Goal: Navigation & Orientation: Find specific page/section

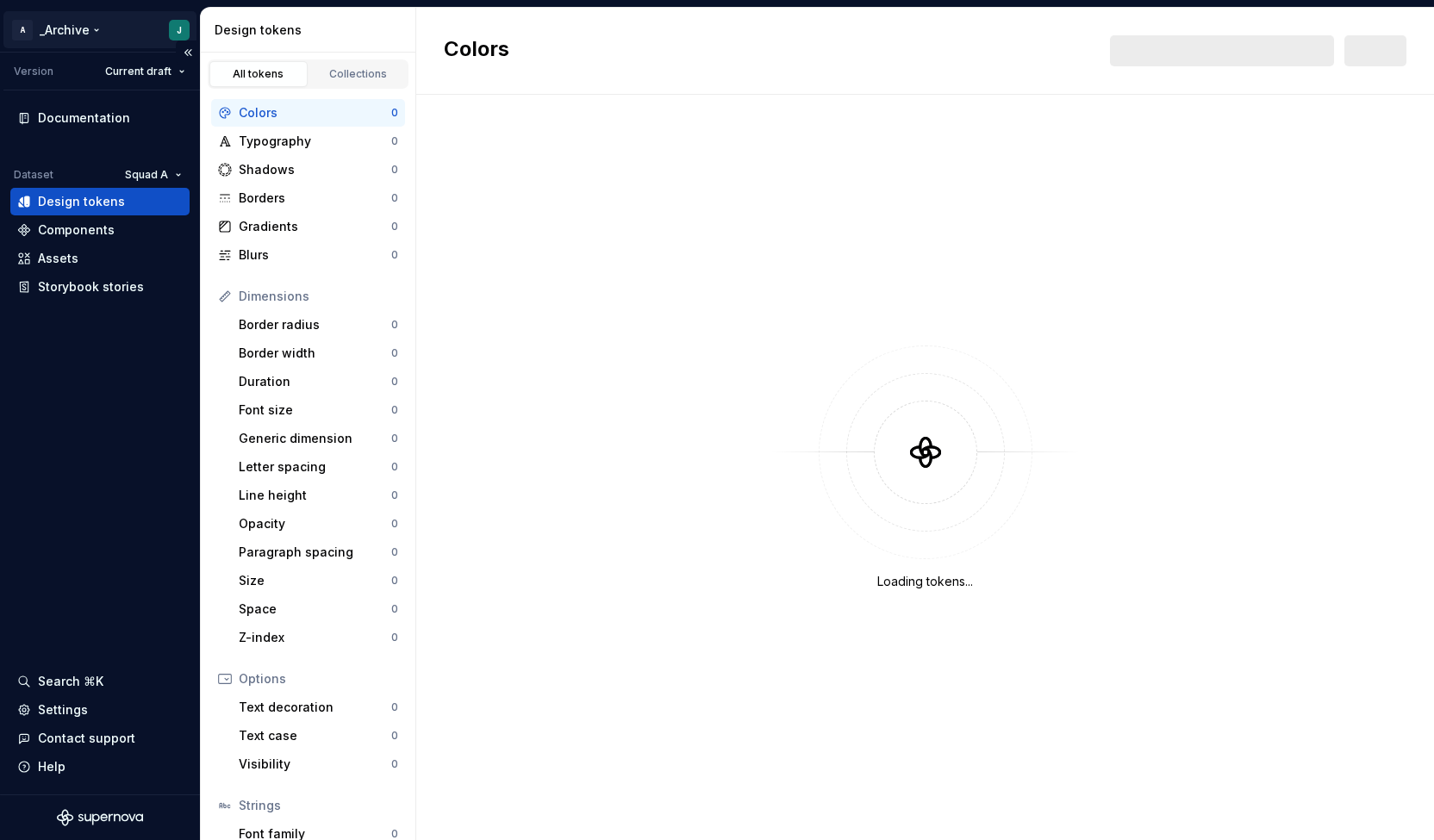
click at [83, 36] on html "A _Archive J Version Current draft Documentation Dataset Squad A Design tokens …" at bounding box center [717, 420] width 1434 height 840
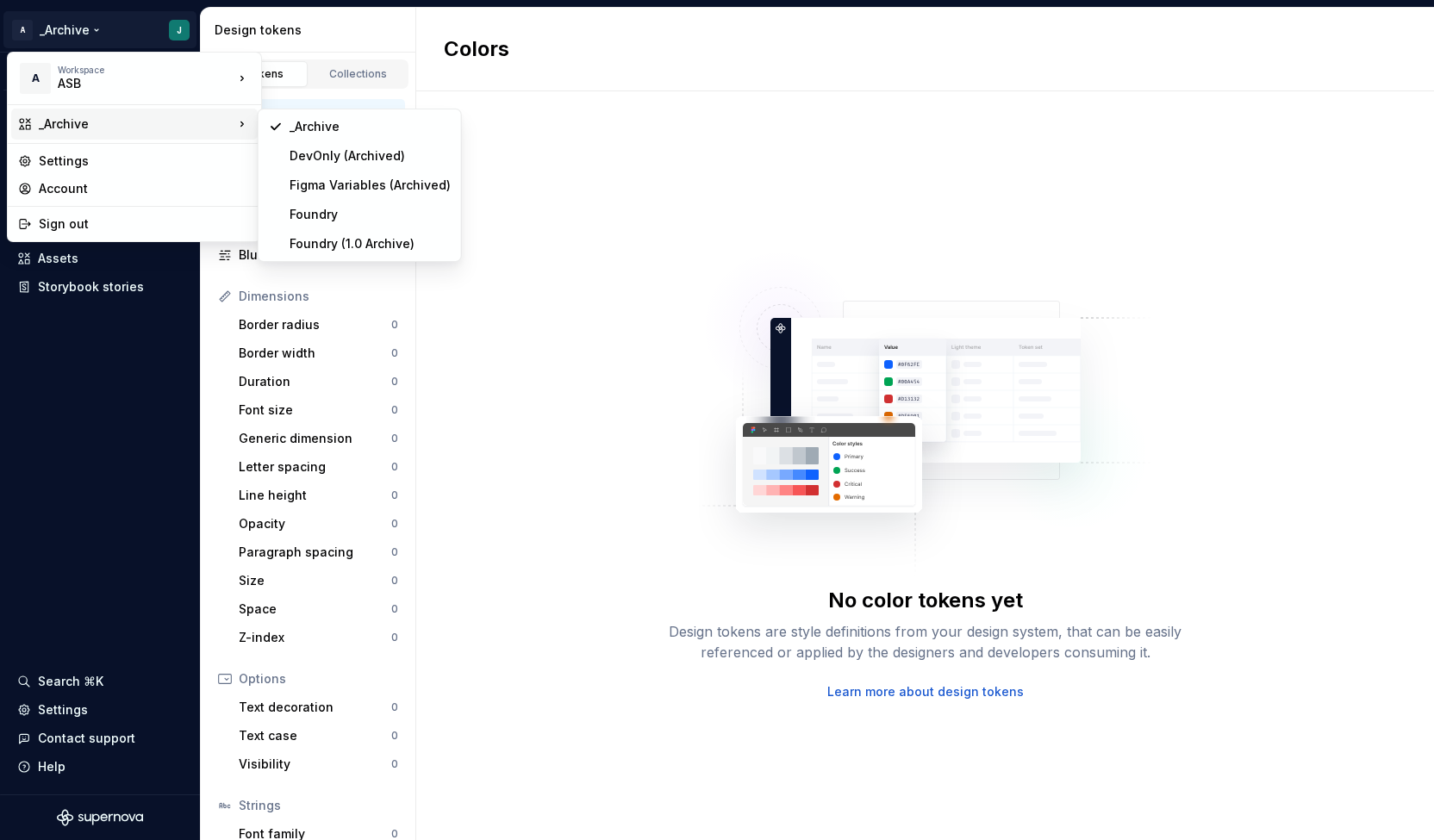
click at [146, 126] on div "_Archive" at bounding box center [136, 123] width 195 height 17
click at [353, 214] on div "Foundry" at bounding box center [370, 214] width 161 height 17
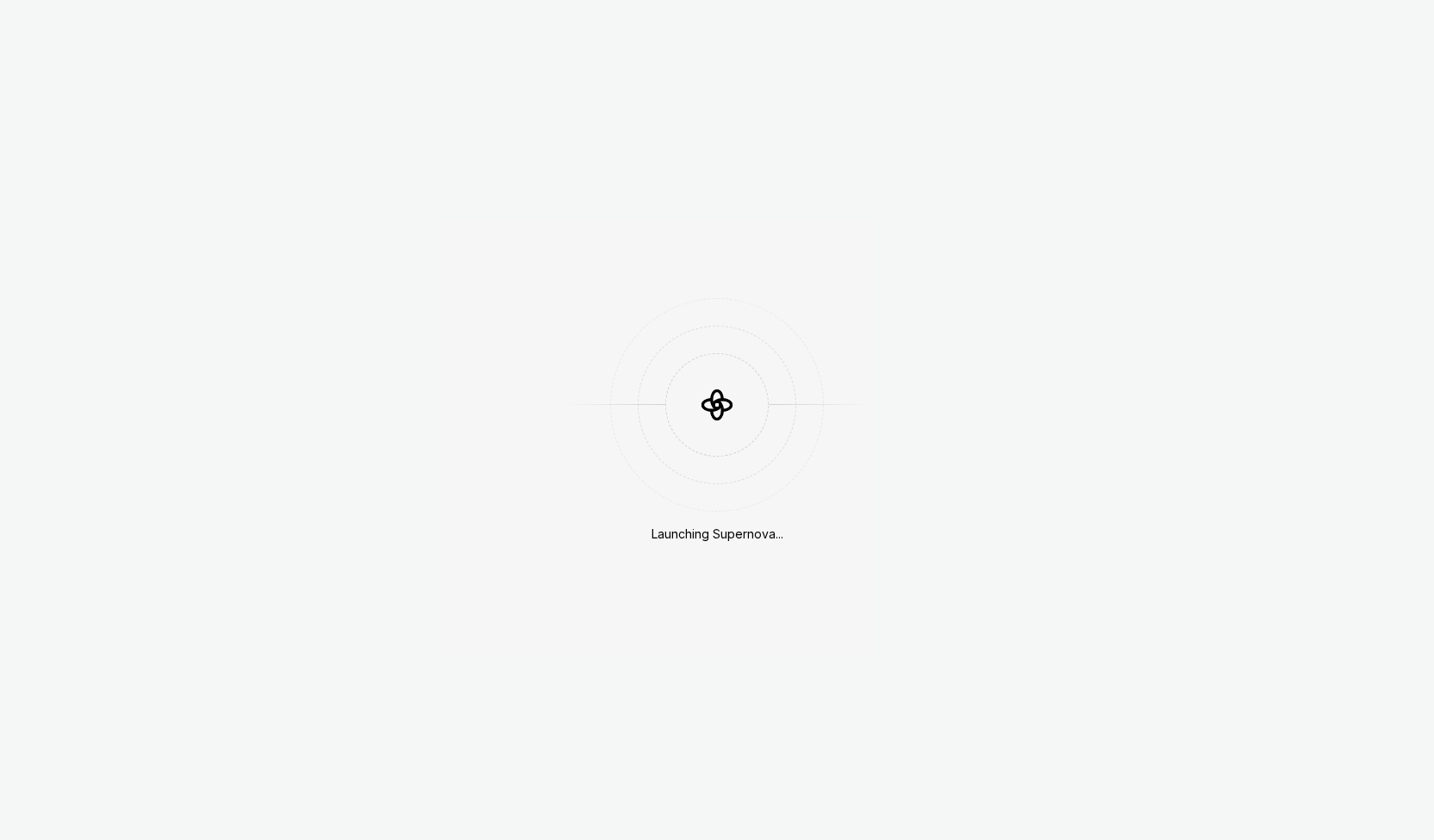
click at [86, 29] on div "Launching Supernova..." at bounding box center [717, 420] width 1434 height 840
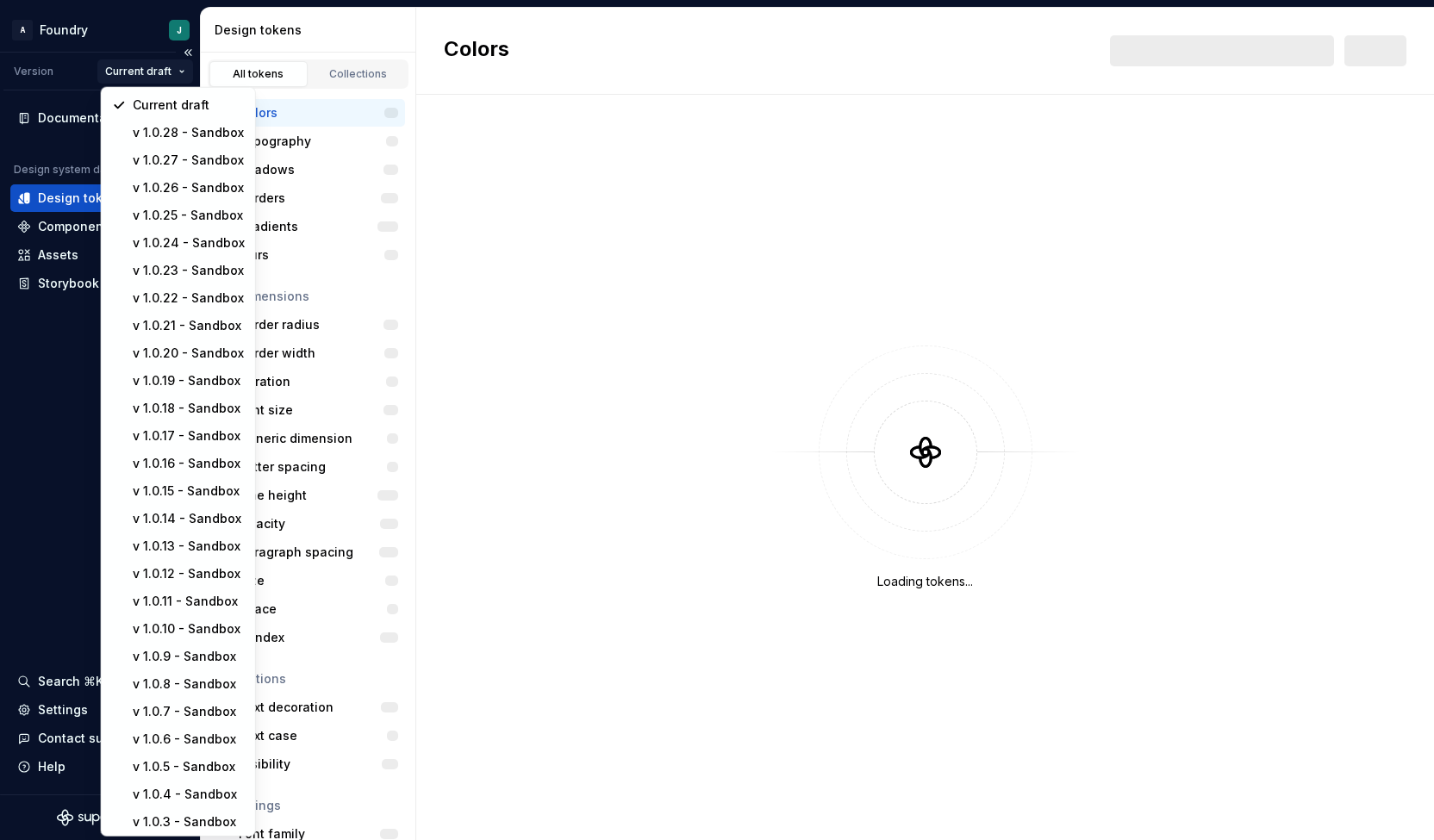
click at [145, 68] on html "A Foundry J Version Current draft Documentation Design system data Design token…" at bounding box center [717, 420] width 1434 height 840
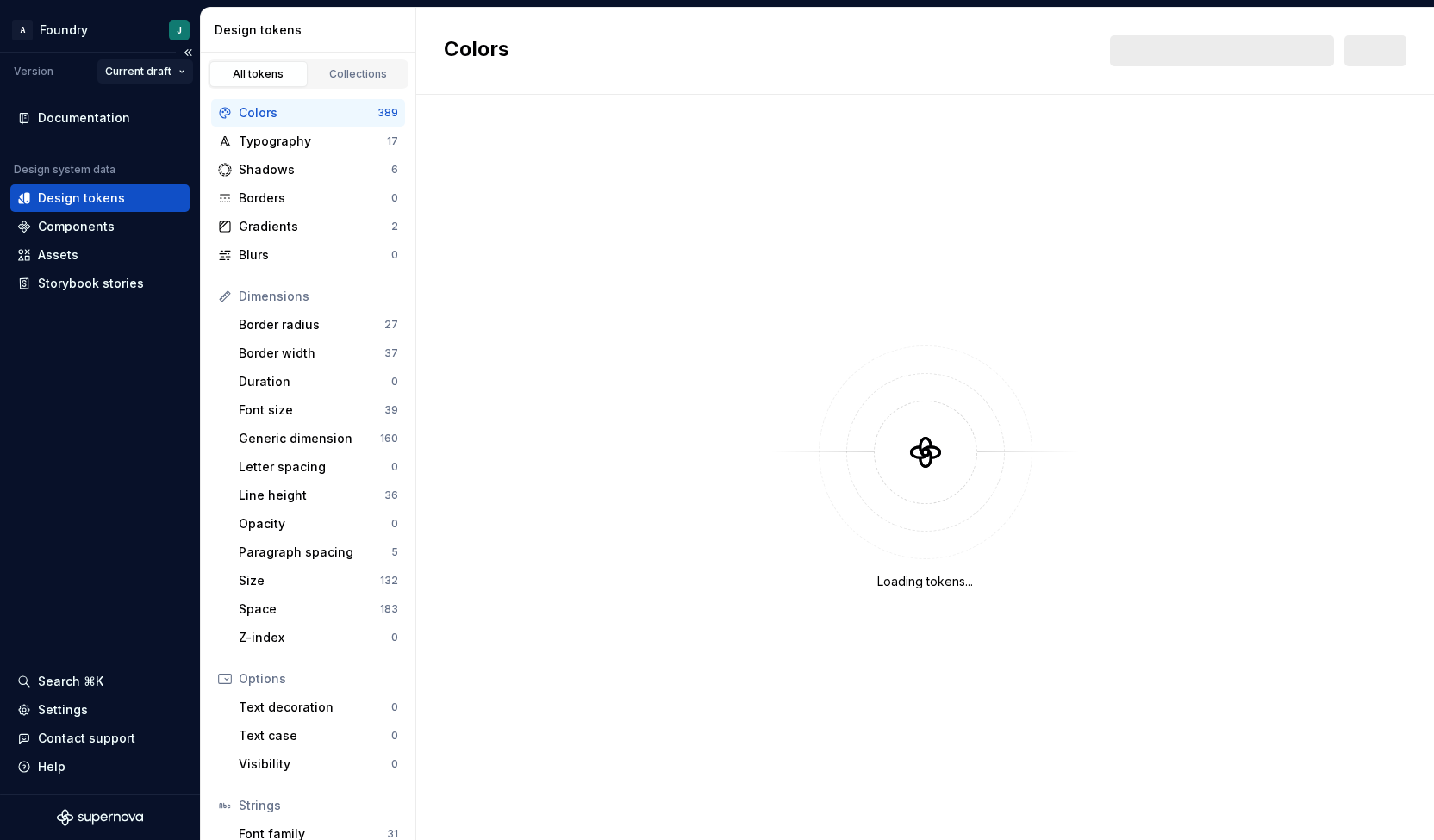
click at [145, 68] on html "A Foundry J Version Current draft Documentation Design system data Design token…" at bounding box center [717, 420] width 1434 height 840
